Goal: Task Accomplishment & Management: Manage account settings

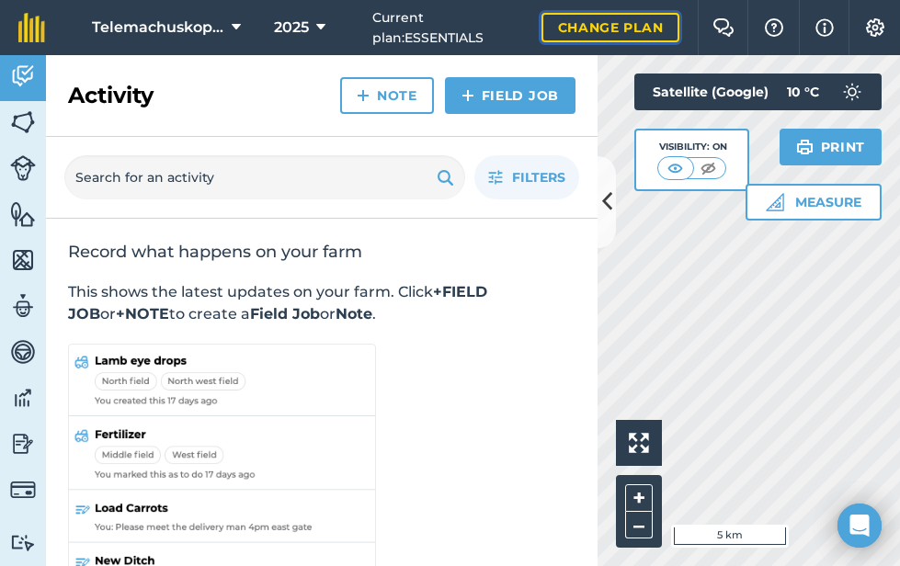
click at [635, 26] on link "Change plan" at bounding box center [611, 27] width 139 height 29
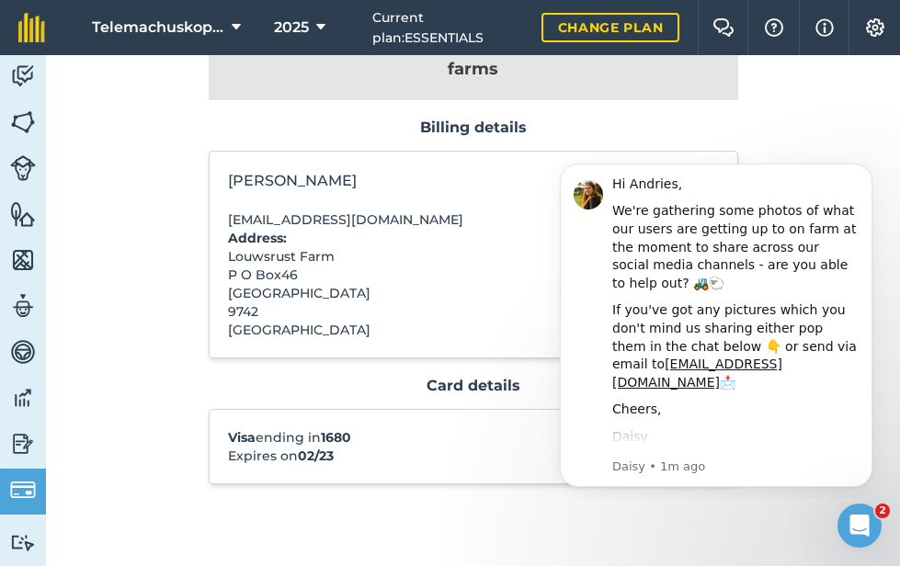
scroll to position [125, 0]
click at [629, 34] on link "Change plan" at bounding box center [611, 27] width 139 height 29
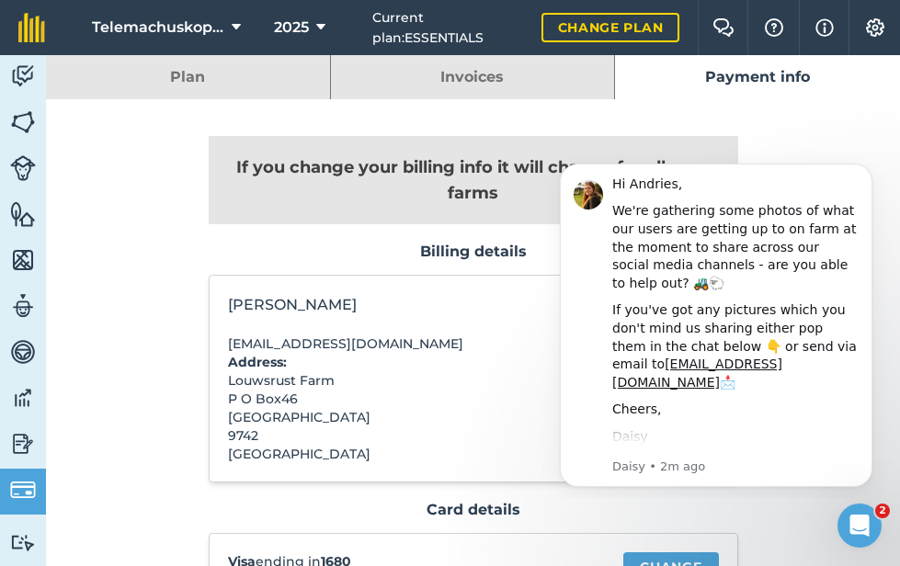
click at [186, 66] on link "Plan" at bounding box center [188, 77] width 284 height 44
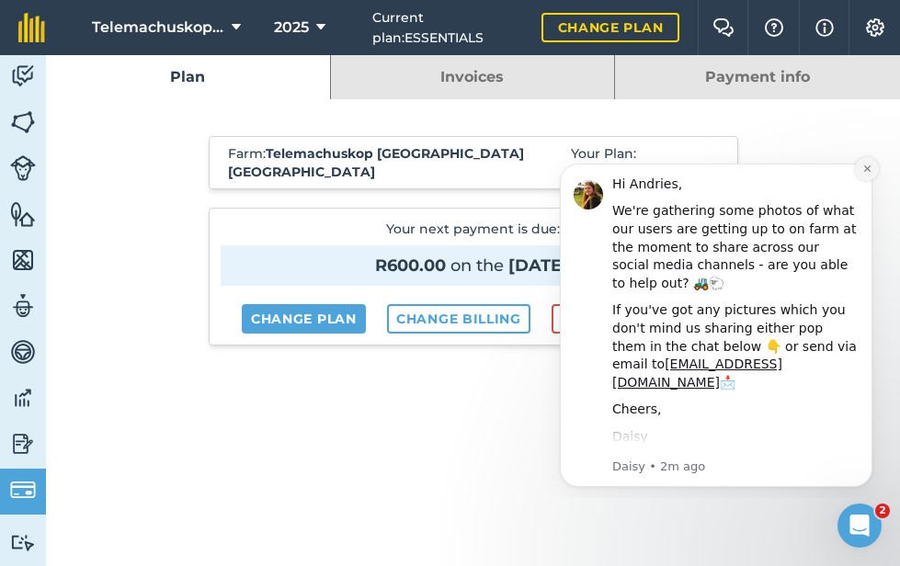
click at [870, 168] on icon "Dismiss notification" at bounding box center [868, 169] width 10 height 10
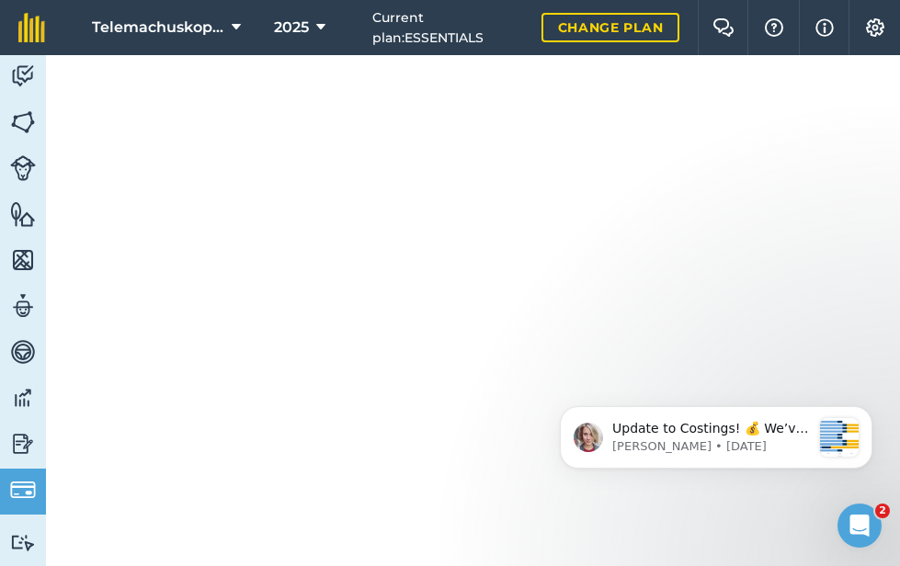
scroll to position [615, 0]
click at [414, 26] on span "Current plan : ESSENTIALS" at bounding box center [449, 27] width 154 height 41
drag, startPoint x: 402, startPoint y: 10, endPoint x: 583, endPoint y: 29, distance: 182.2
click at [583, 29] on div "Current plan : ESSENTIALS Change plan" at bounding box center [525, 27] width 307 height 55
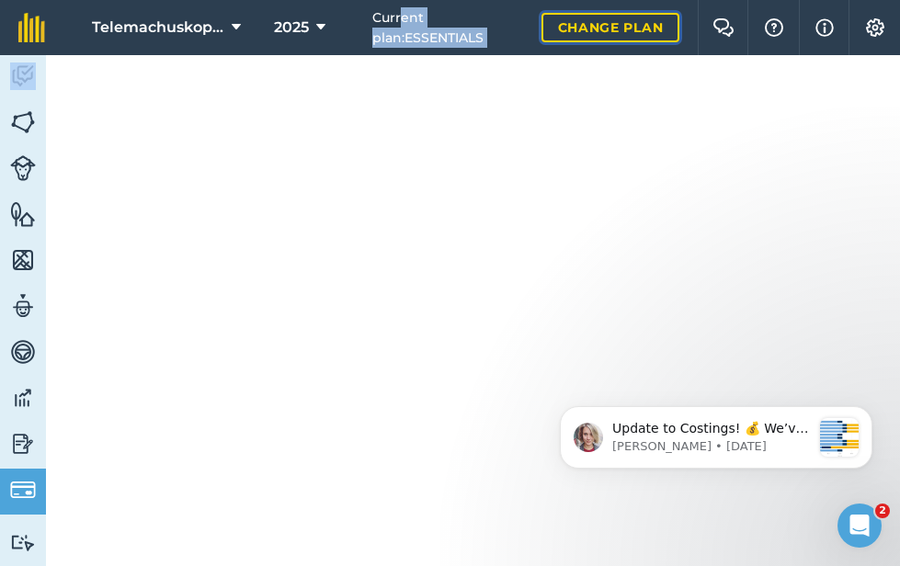
click at [583, 29] on link "Change plan" at bounding box center [611, 27] width 139 height 29
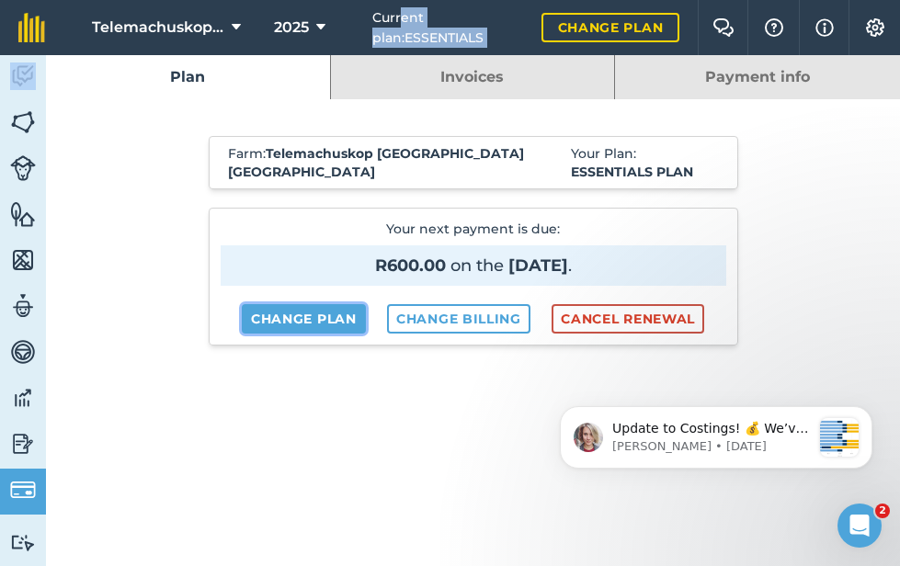
click at [318, 317] on link "Change plan" at bounding box center [304, 318] width 124 height 29
select select "c333f8ae-3c08-4337-b93a-84218057e287"
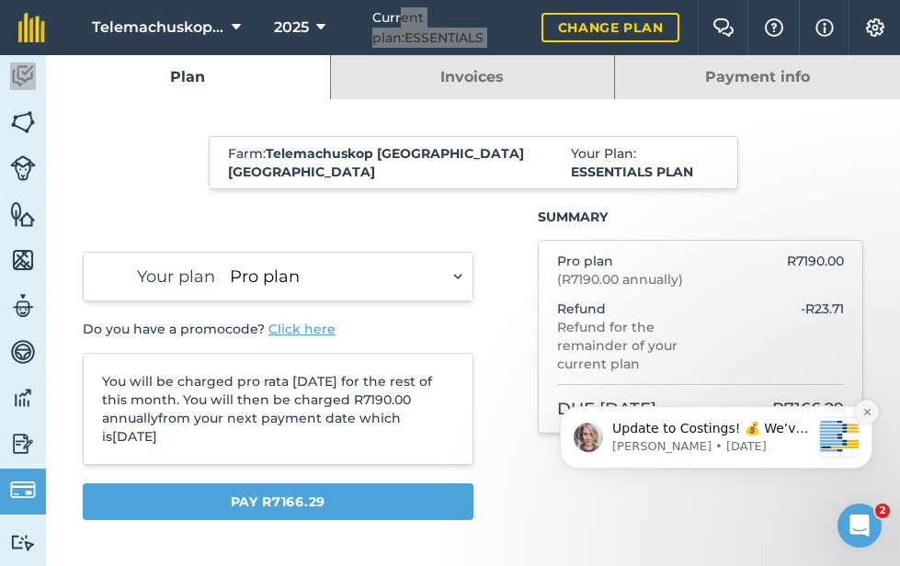
click at [865, 415] on icon "Dismiss notification" at bounding box center [868, 412] width 10 height 10
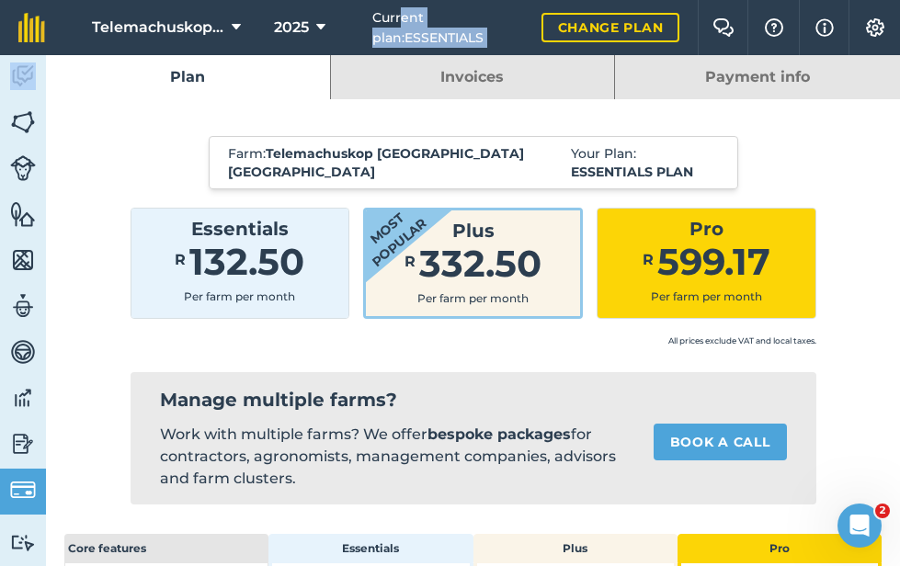
click at [749, 79] on link "Payment info" at bounding box center [757, 77] width 285 height 44
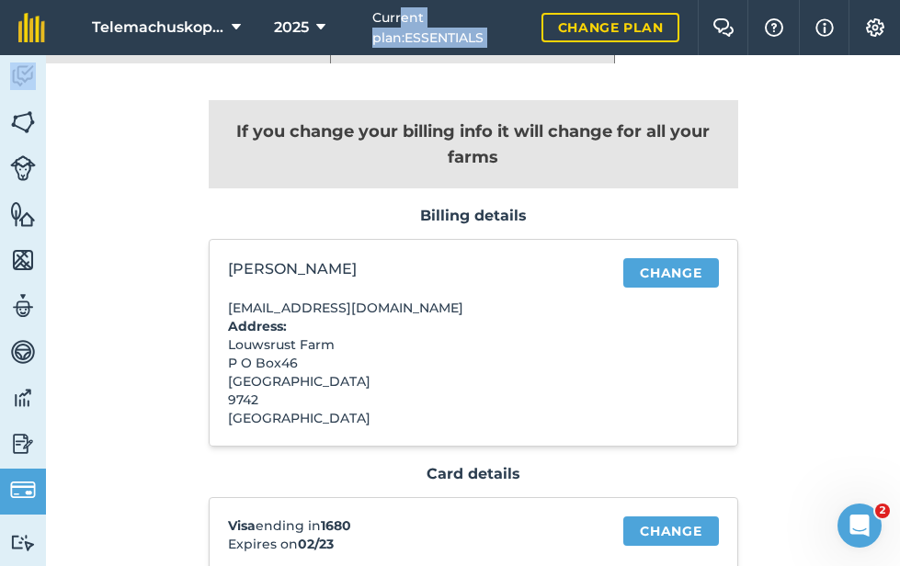
scroll to position [37, 0]
click at [663, 525] on link "Change" at bounding box center [671, 530] width 95 height 29
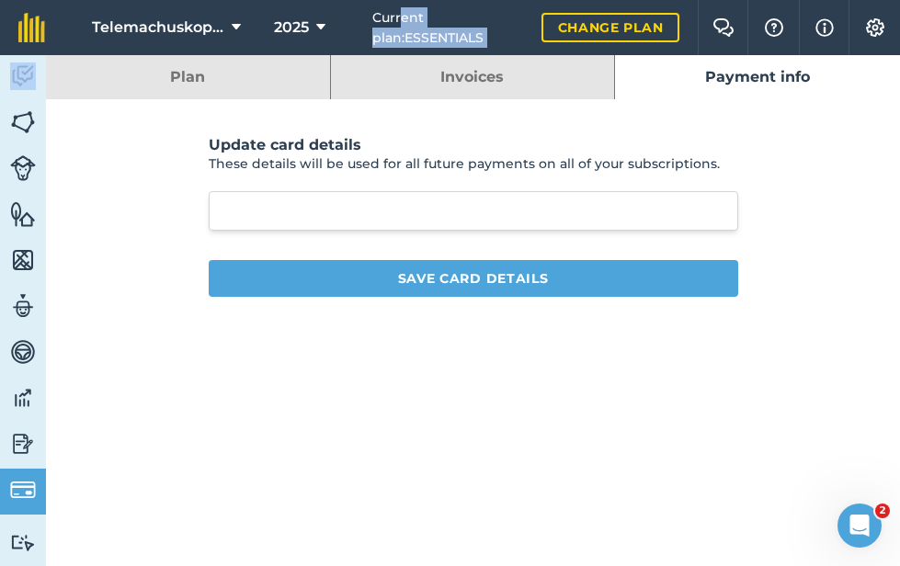
click at [509, 74] on link "Invoices" at bounding box center [473, 77] width 284 height 44
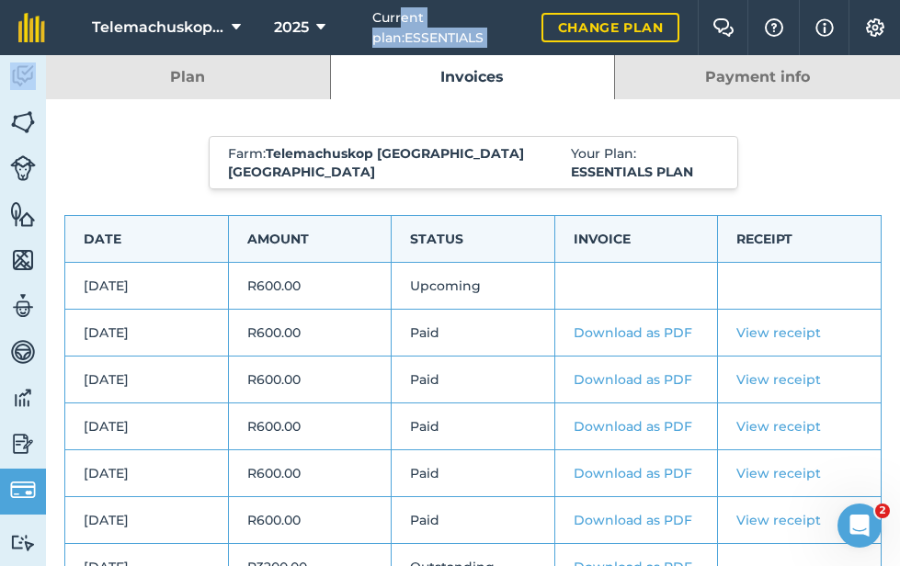
click at [726, 79] on link "Payment info" at bounding box center [757, 77] width 285 height 44
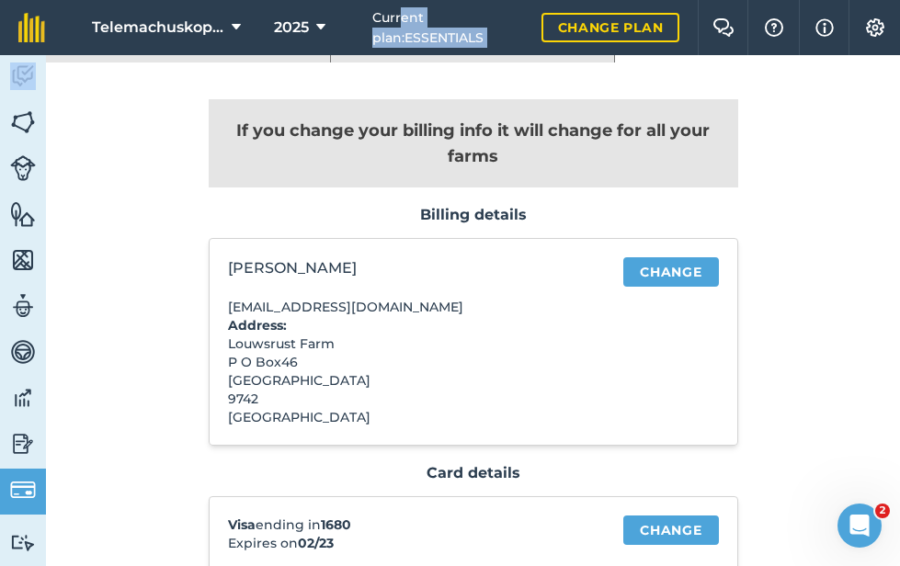
scroll to position [125, 0]
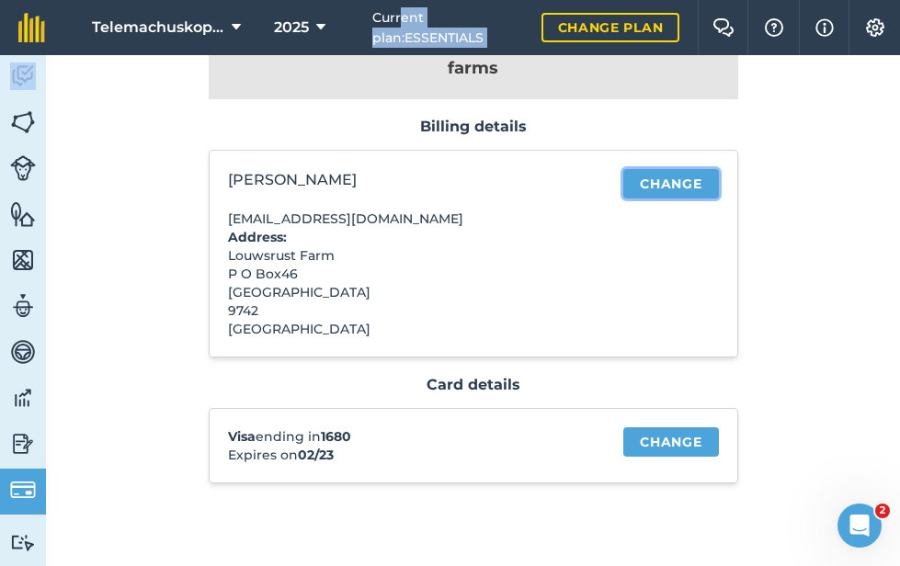
click at [646, 189] on link "Change" at bounding box center [671, 183] width 95 height 29
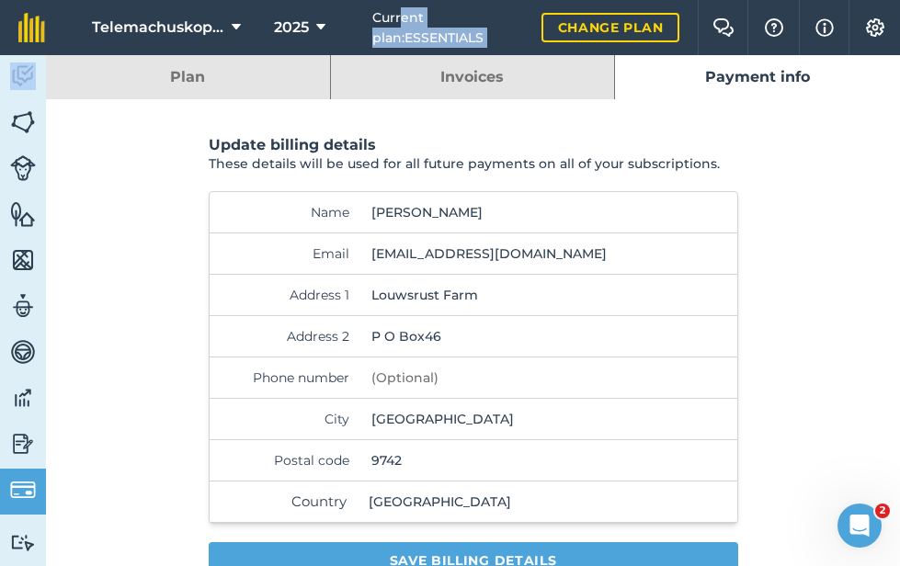
click at [154, 80] on link "Plan" at bounding box center [188, 77] width 284 height 44
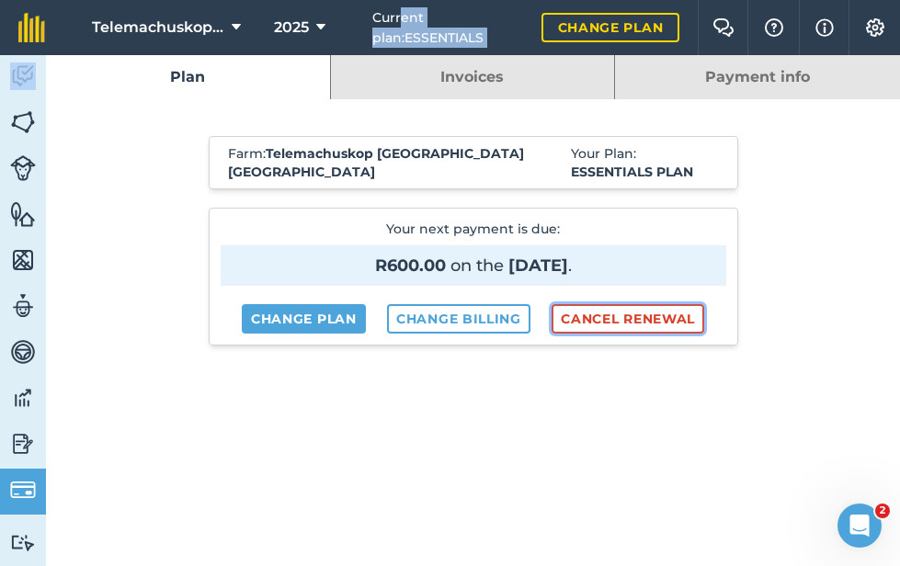
click at [584, 322] on button "Cancel renewal" at bounding box center [628, 318] width 153 height 29
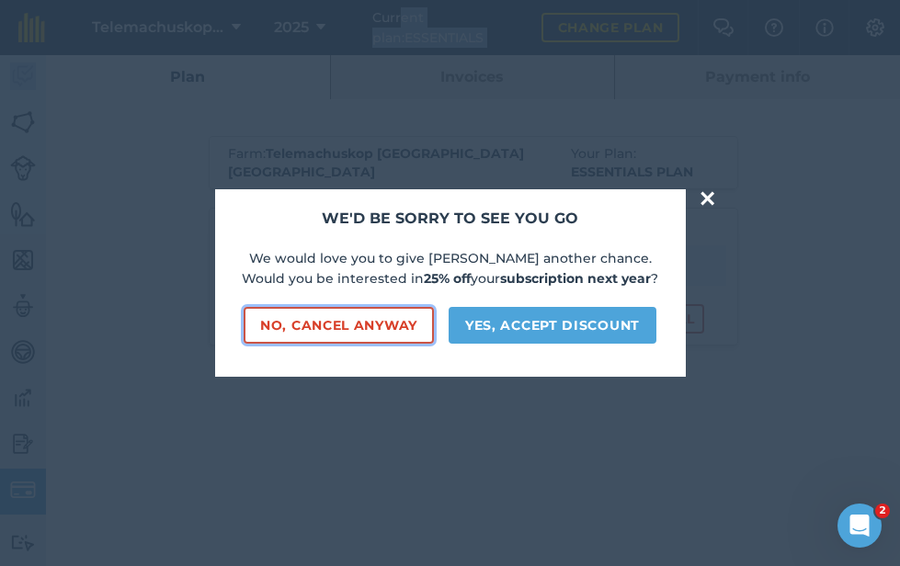
click at [375, 330] on button "No, cancel anyway" at bounding box center [339, 325] width 190 height 37
